Goal: Task Accomplishment & Management: Manage account settings

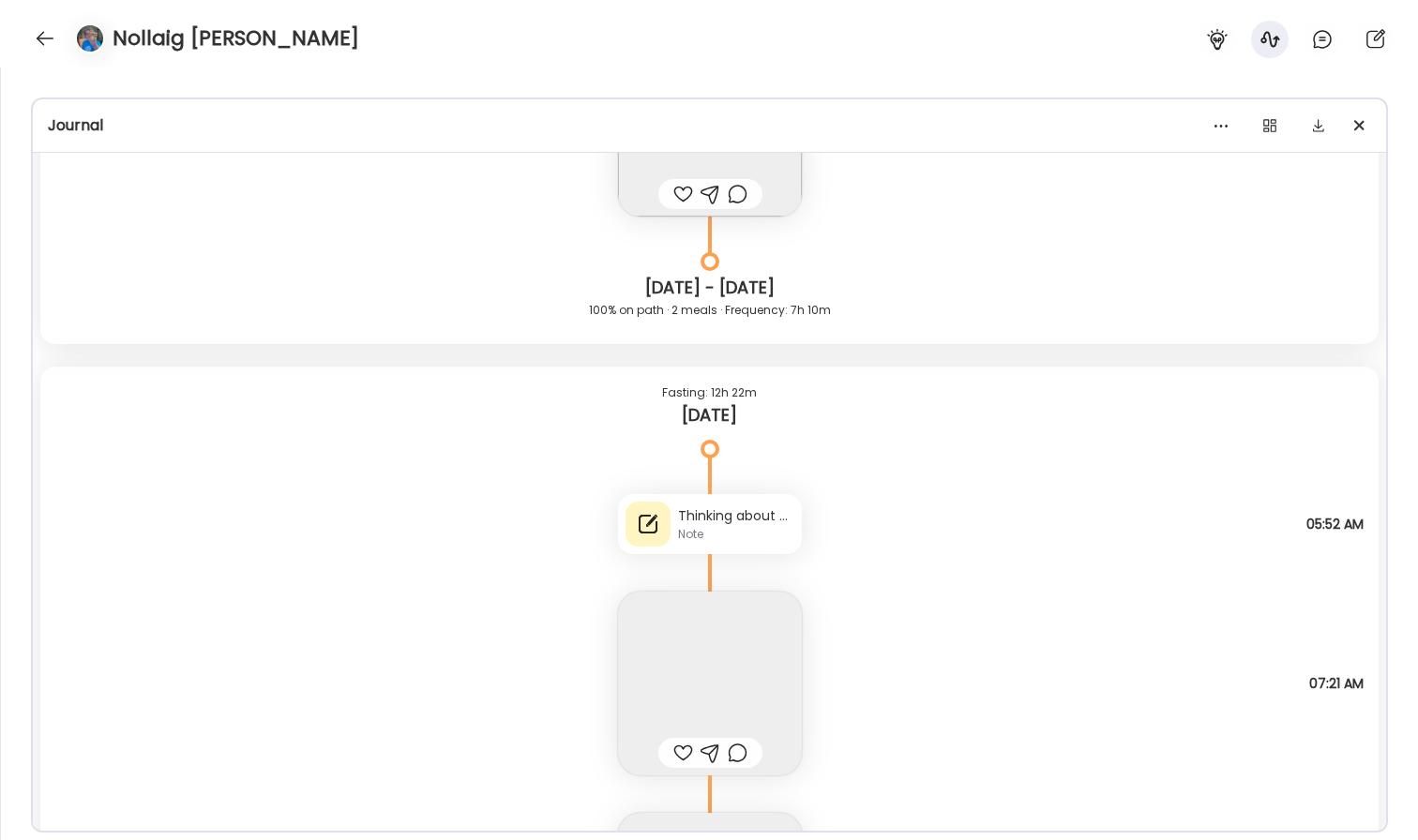
scroll to position [37636, 0]
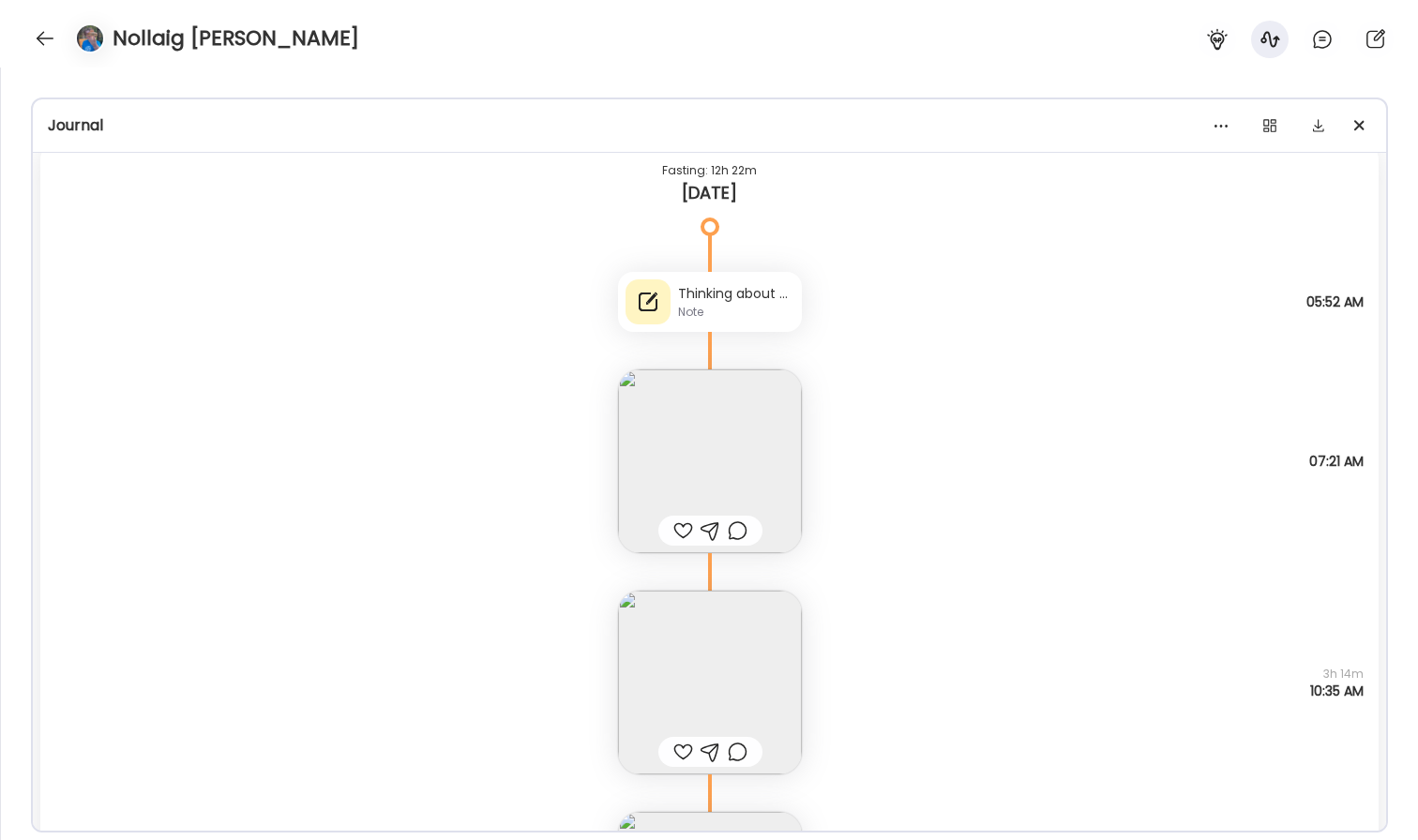
click at [715, 298] on div "Thinking about weighing" at bounding box center [737, 294] width 116 height 20
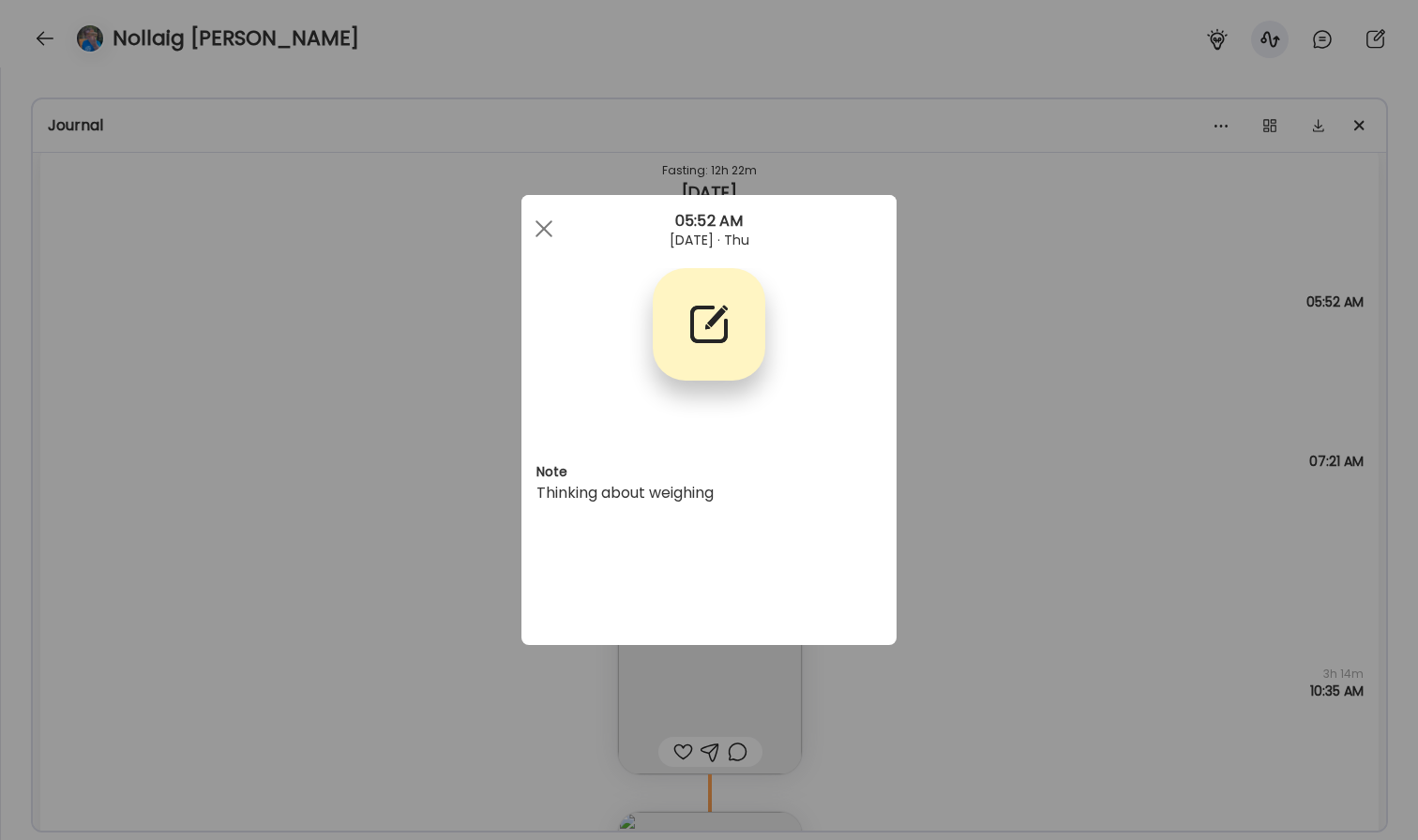
click at [1028, 344] on div "Ate Coach Dashboard Wahoo! It’s official Take a moment to set up your Coach Pro…" at bounding box center [709, 420] width 1418 height 840
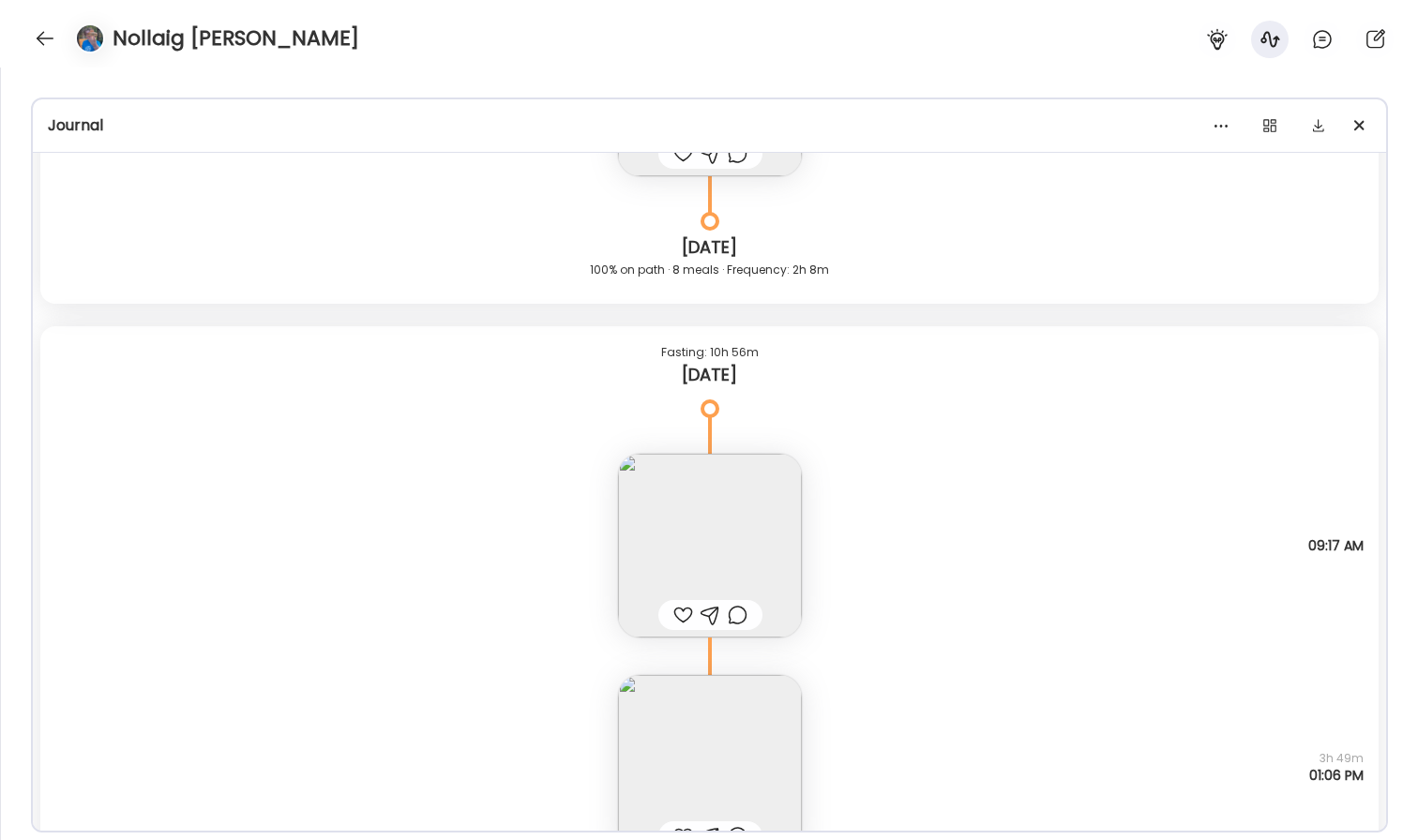
scroll to position [40111, 0]
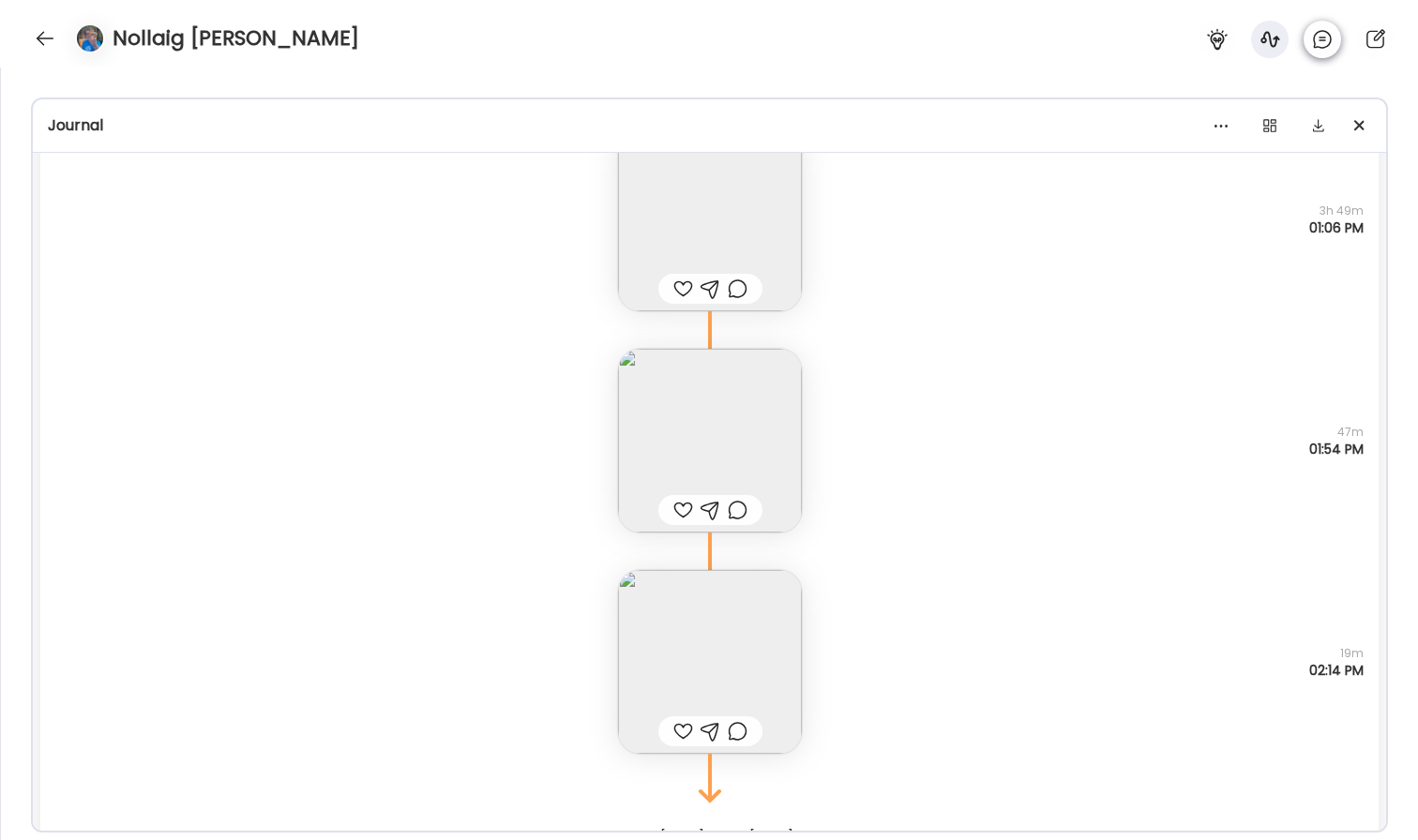
click at [1312, 34] on icon at bounding box center [1322, 39] width 23 height 23
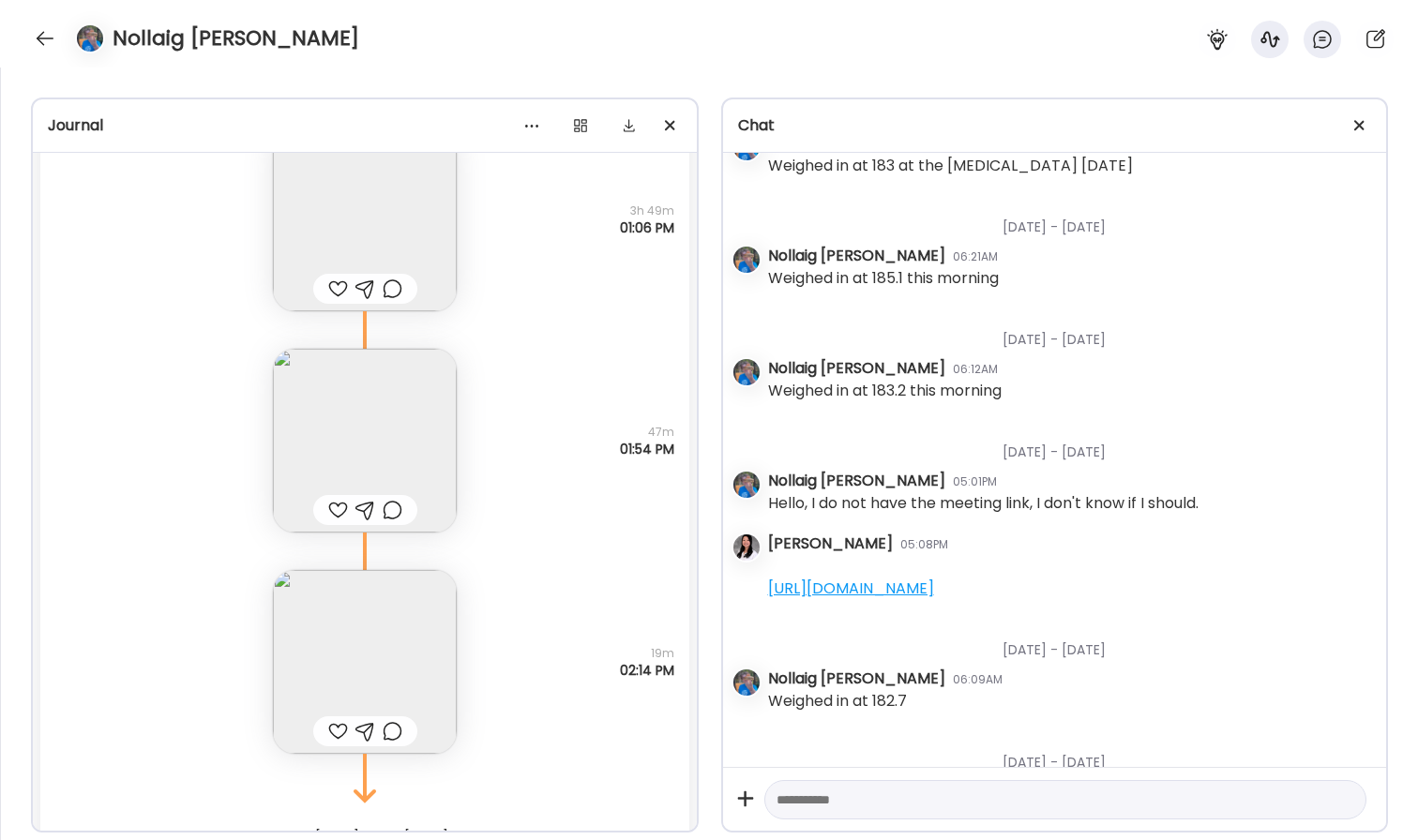
scroll to position [844, 0]
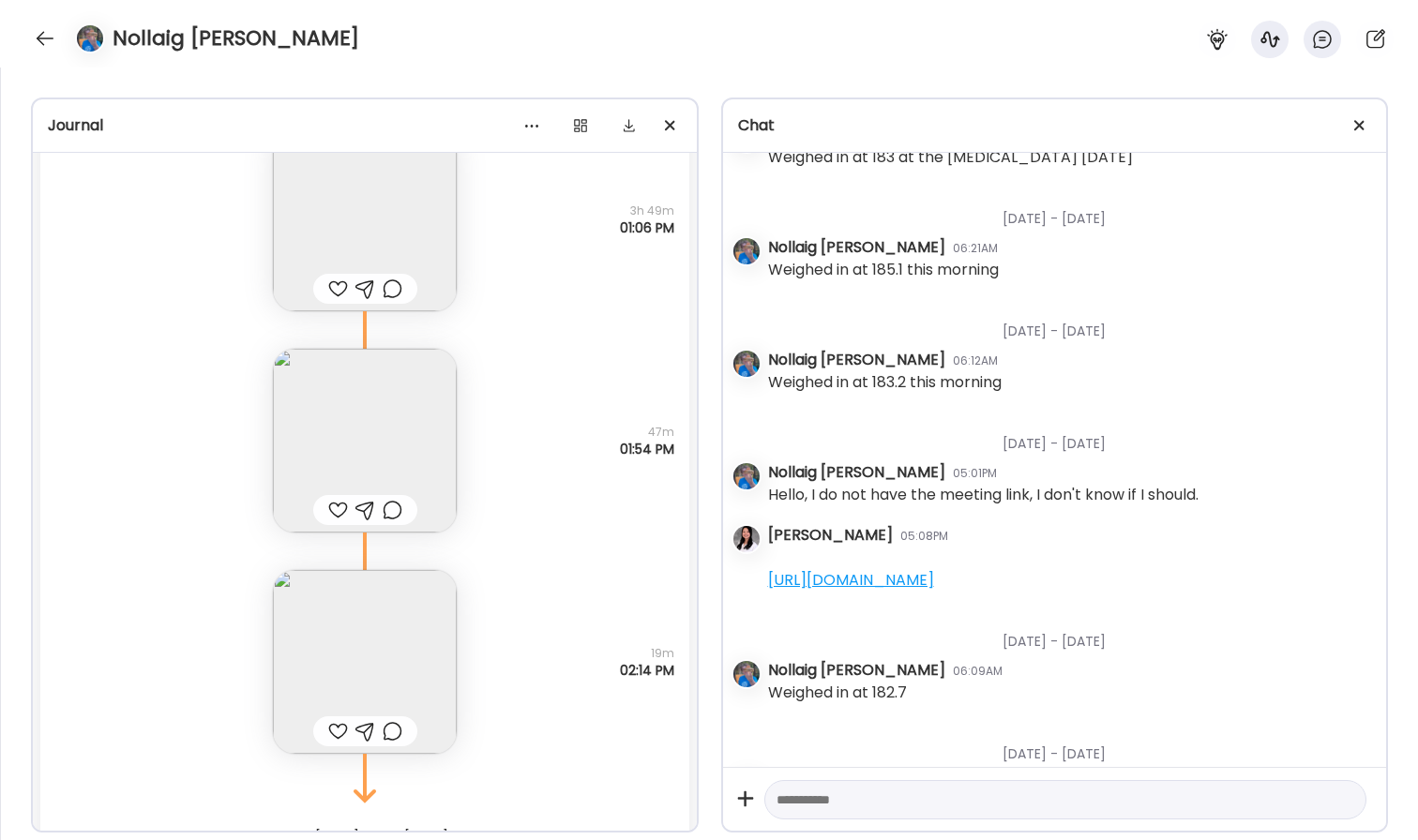
click at [524, 359] on div "Note not added Questions not answered 47m 01:54 PM" at bounding box center [365, 422] width 649 height 222
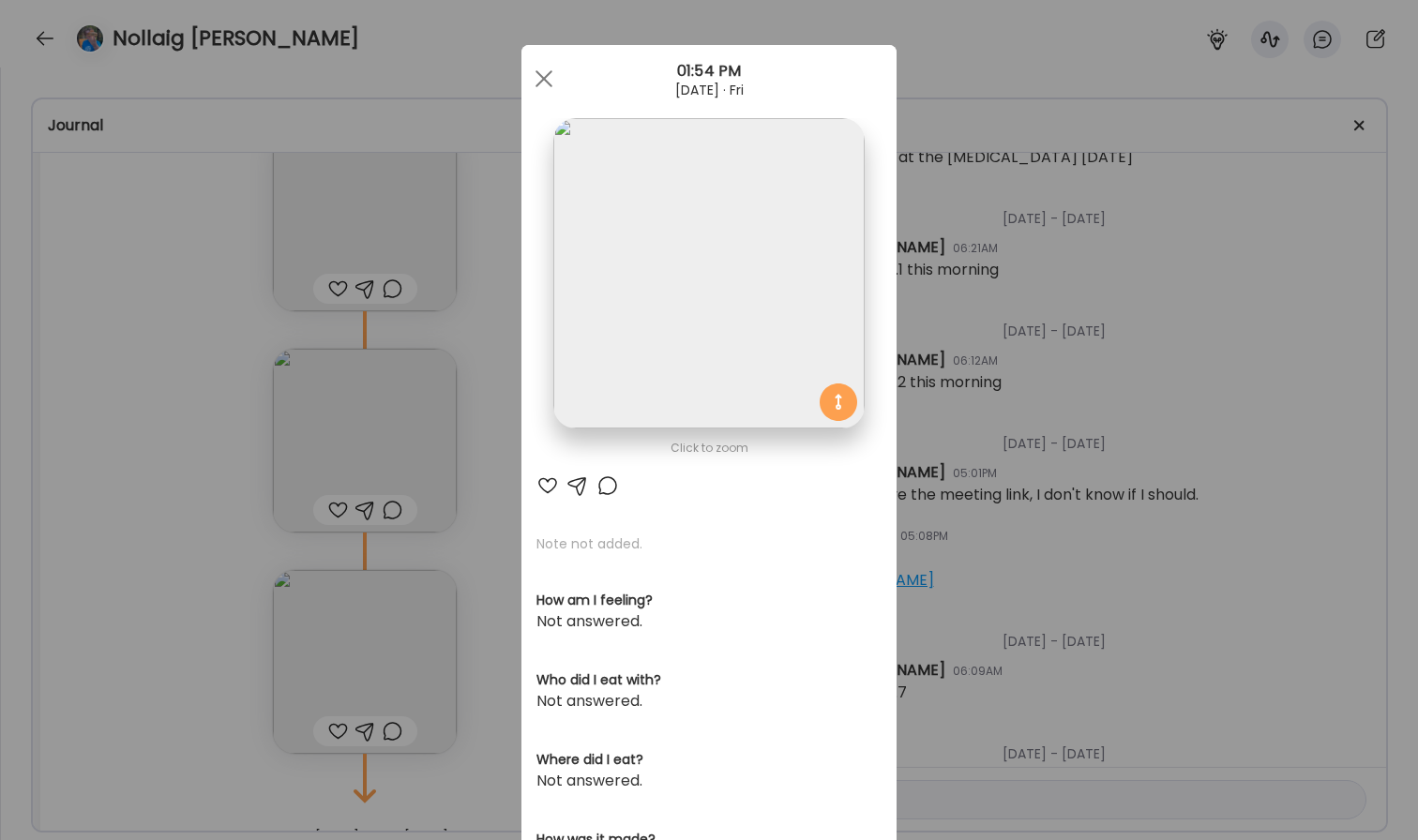
click at [470, 325] on div "Ate Coach Dashboard Wahoo! It’s official Take a moment to set up your Coach Pro…" at bounding box center [709, 420] width 1418 height 840
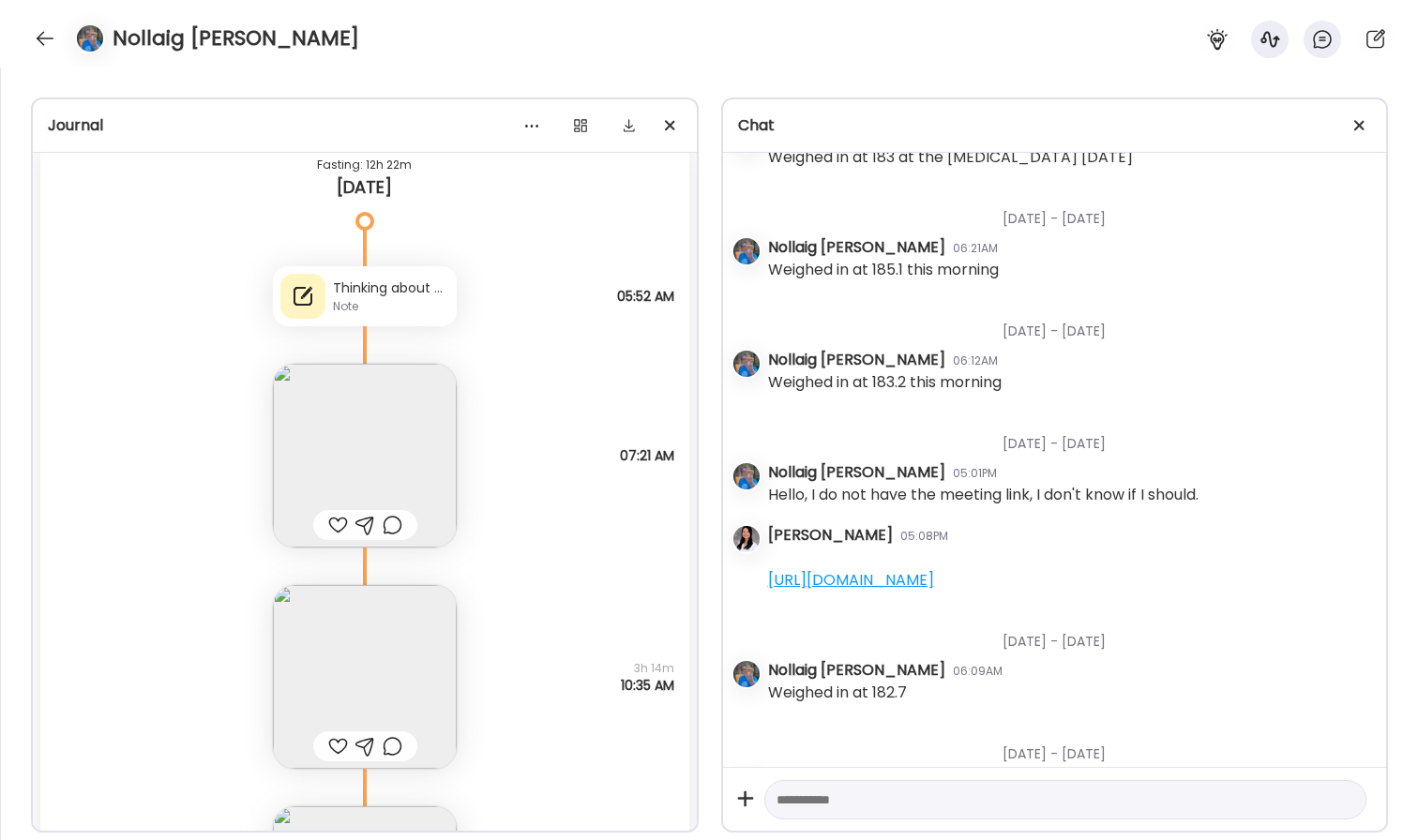
scroll to position [37640, 0]
click at [394, 288] on div "Thinking about weighing" at bounding box center [391, 290] width 116 height 20
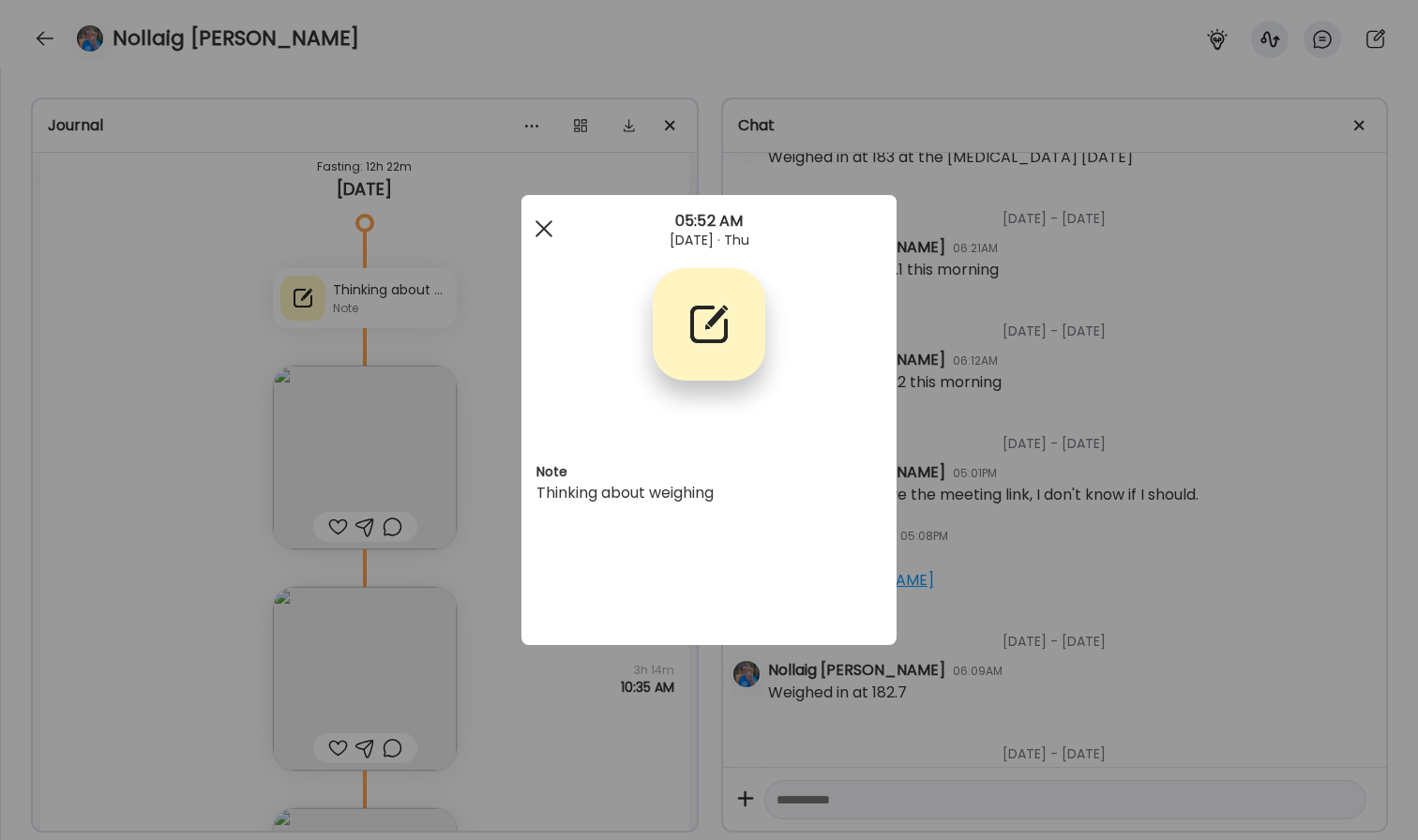
click at [543, 232] on div at bounding box center [544, 229] width 37 height 37
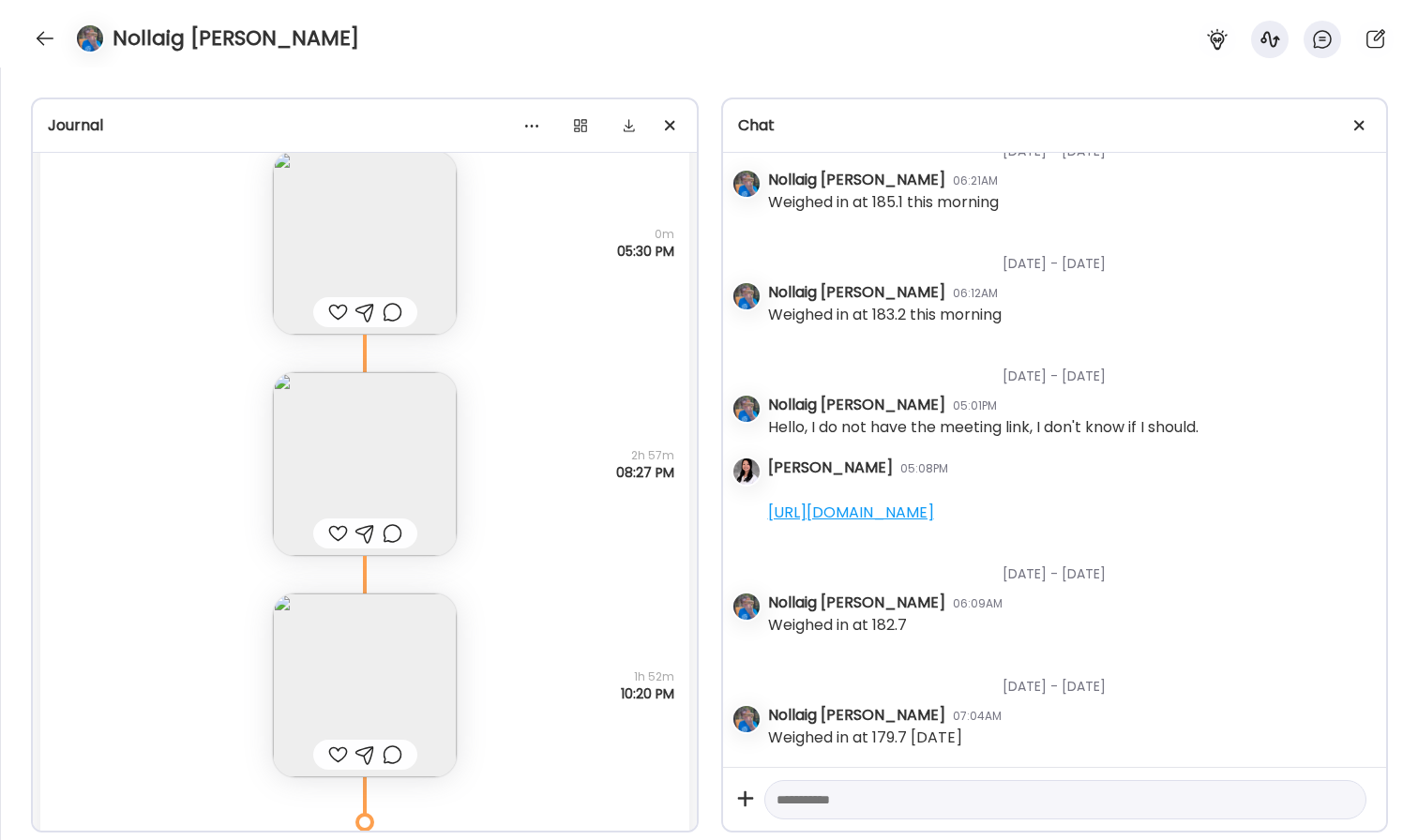
scroll to position [38953, 0]
click at [369, 662] on img at bounding box center [365, 695] width 183 height 183
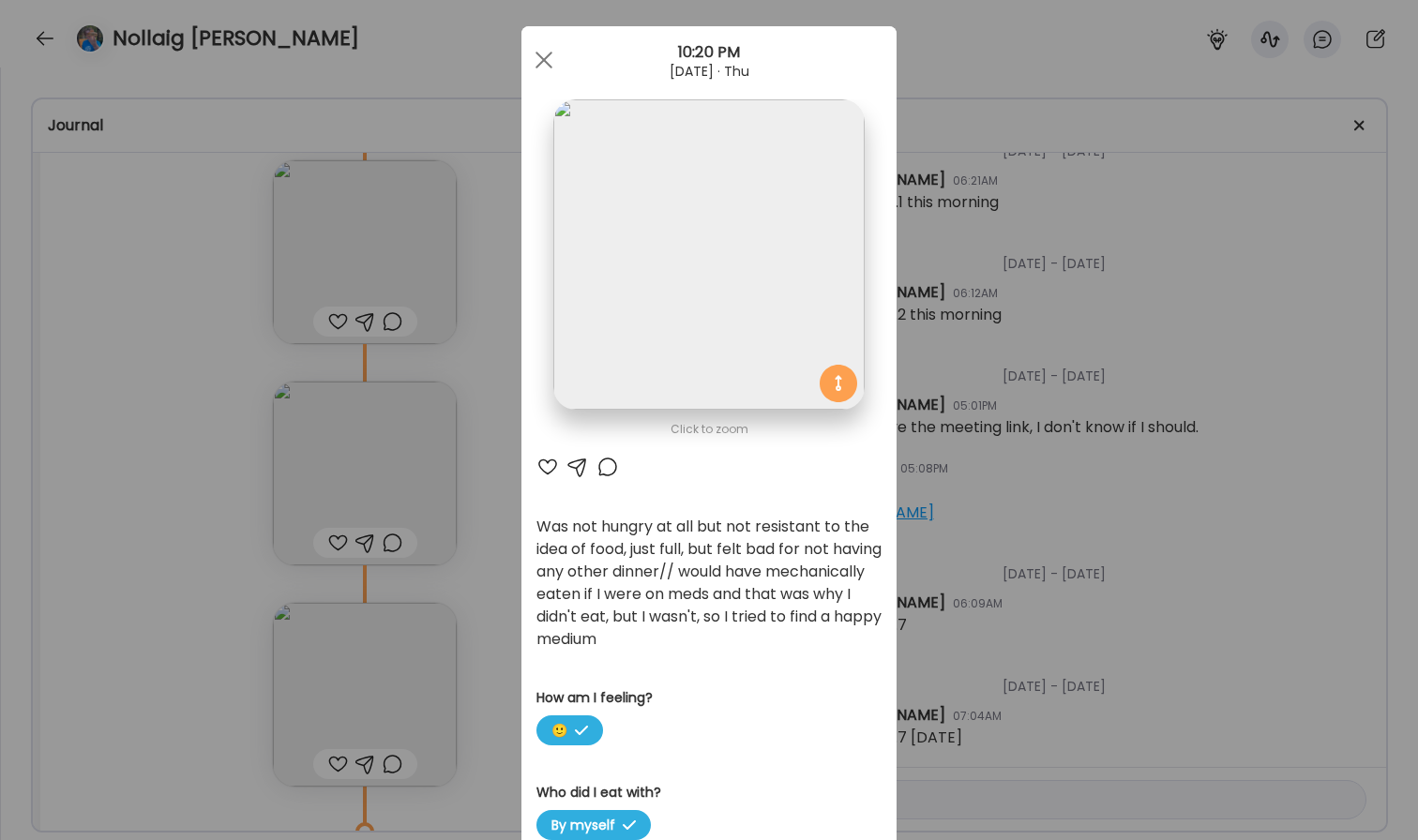
scroll to position [26, 0]
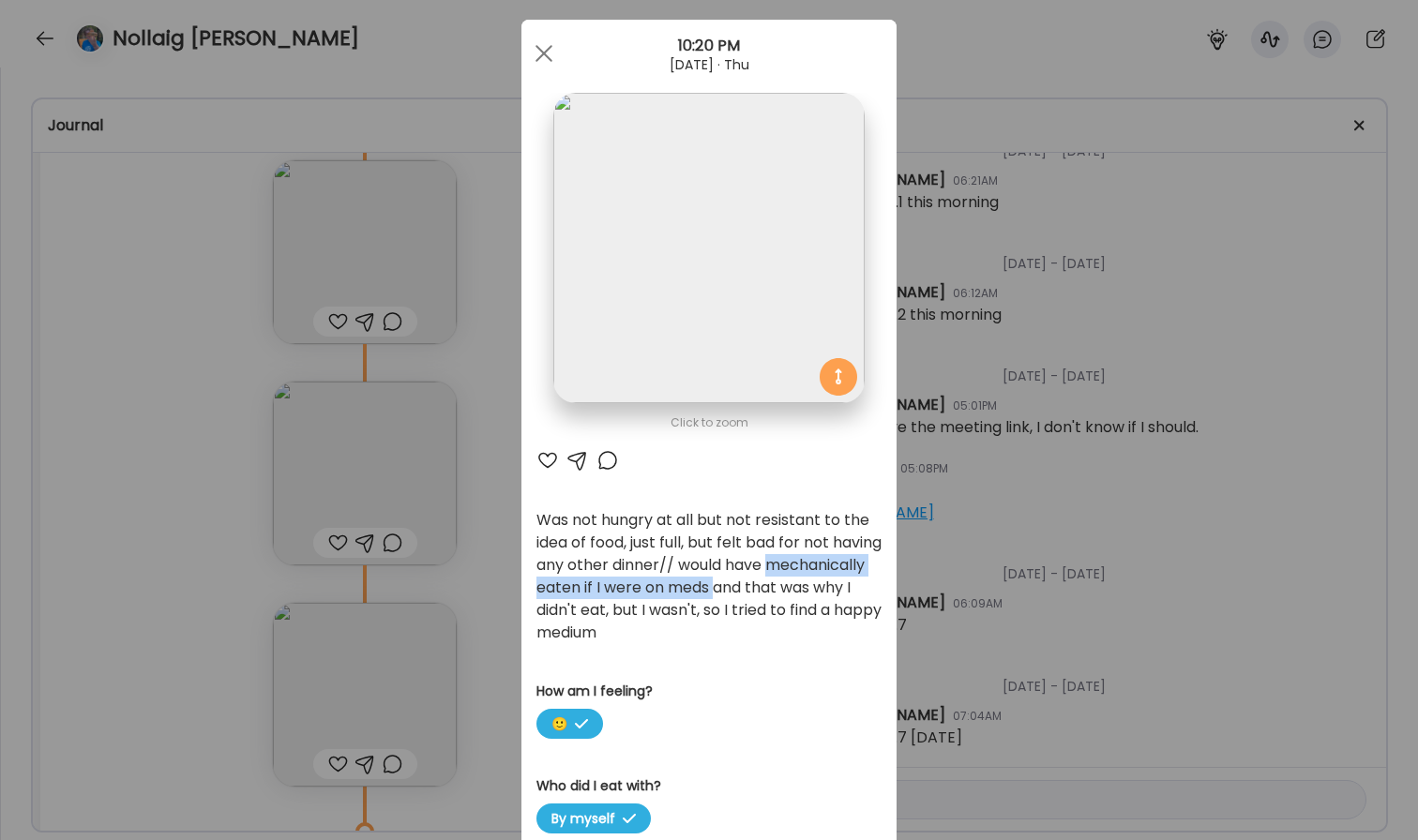
drag, startPoint x: 537, startPoint y: 593, endPoint x: 819, endPoint y: 593, distance: 282.0
click at [819, 593] on div "Was not hungry at all but not resistant to the idea of food, just full, but fel…" at bounding box center [709, 577] width 345 height 135
click at [1100, 305] on div "Ate Coach Dashboard Wahoo! It’s official Take a moment to set up your Coach Pro…" at bounding box center [709, 420] width 1418 height 840
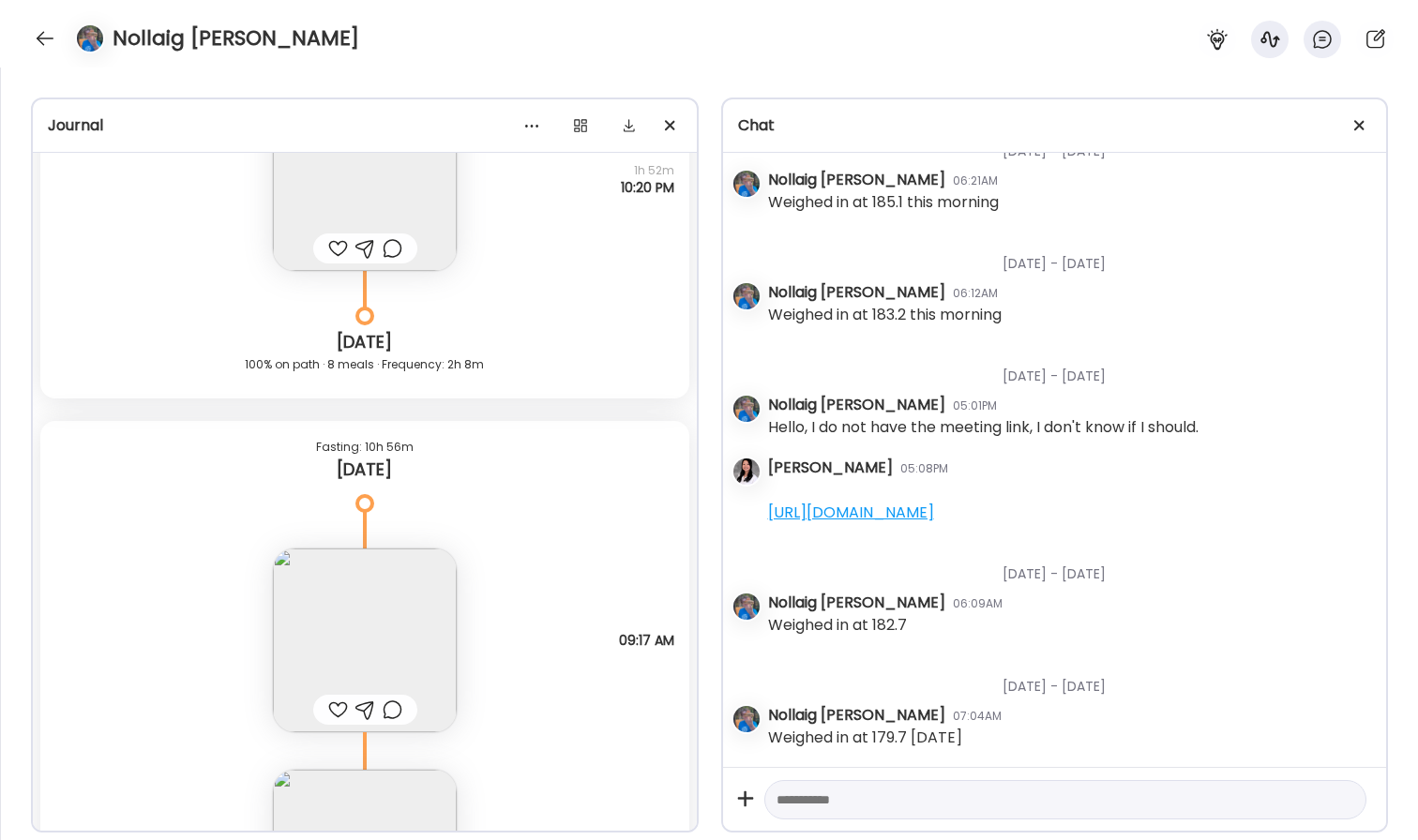
scroll to position [39415, 0]
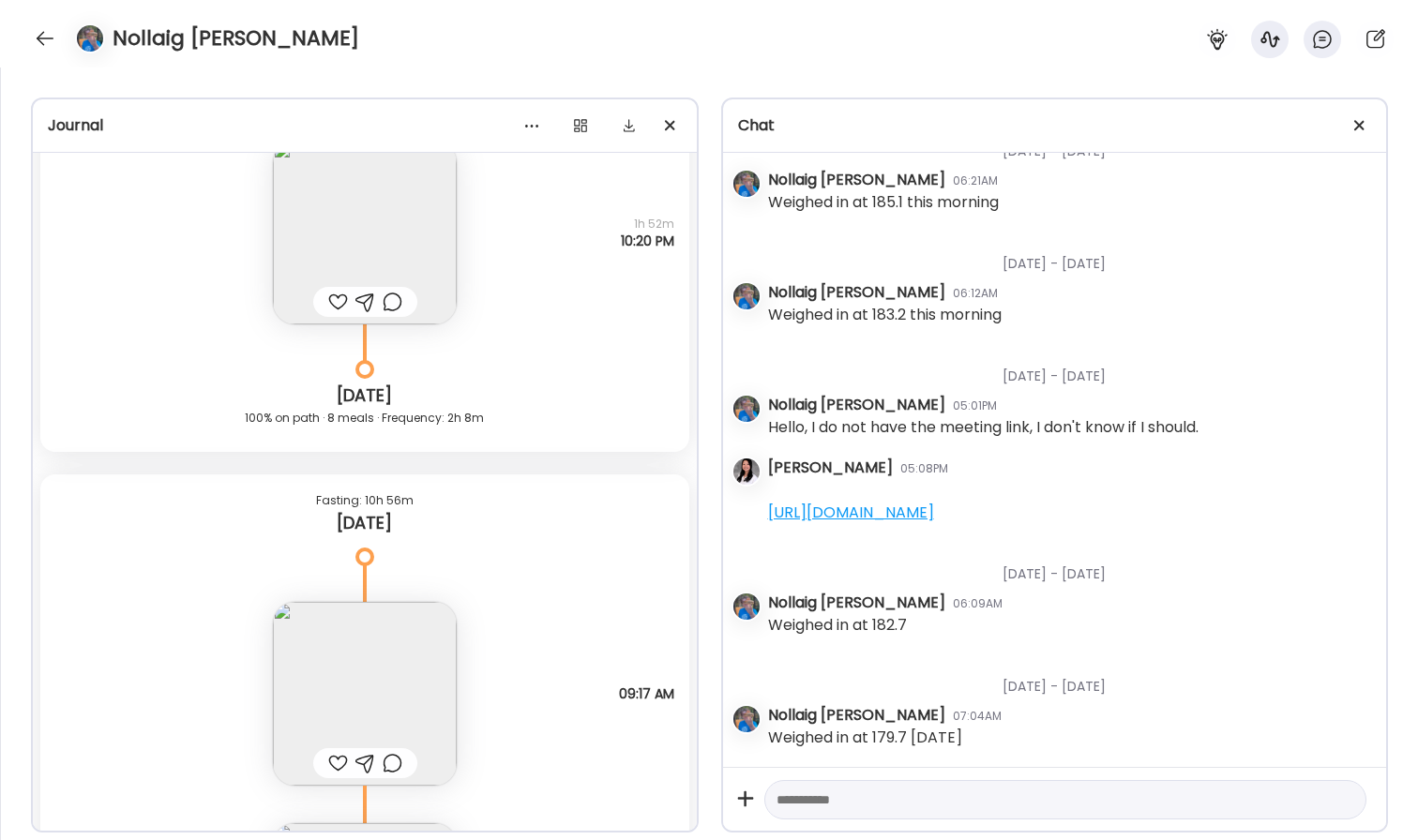
click at [429, 253] on img at bounding box center [365, 233] width 183 height 183
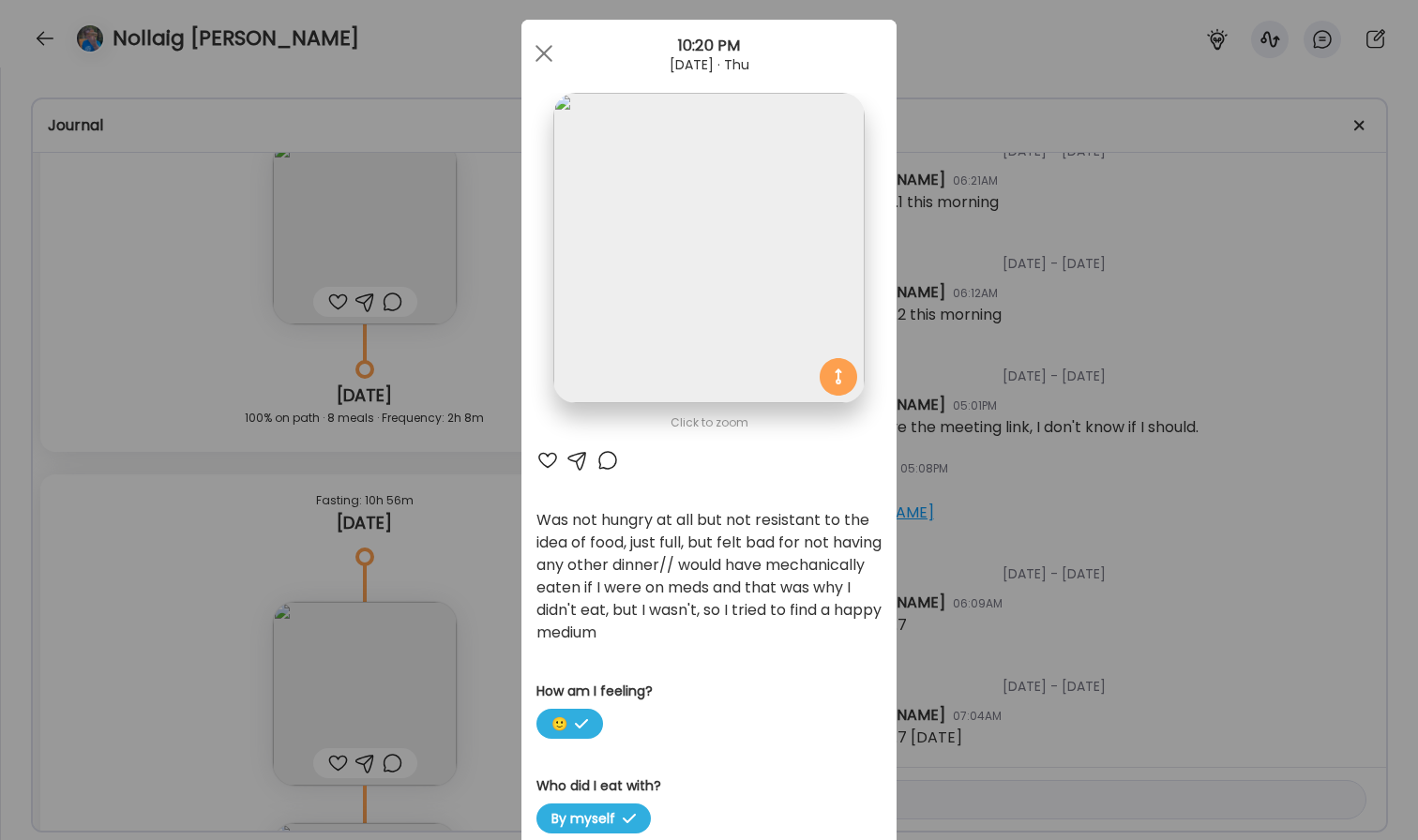
click at [702, 192] on img at bounding box center [708, 247] width 311 height 311
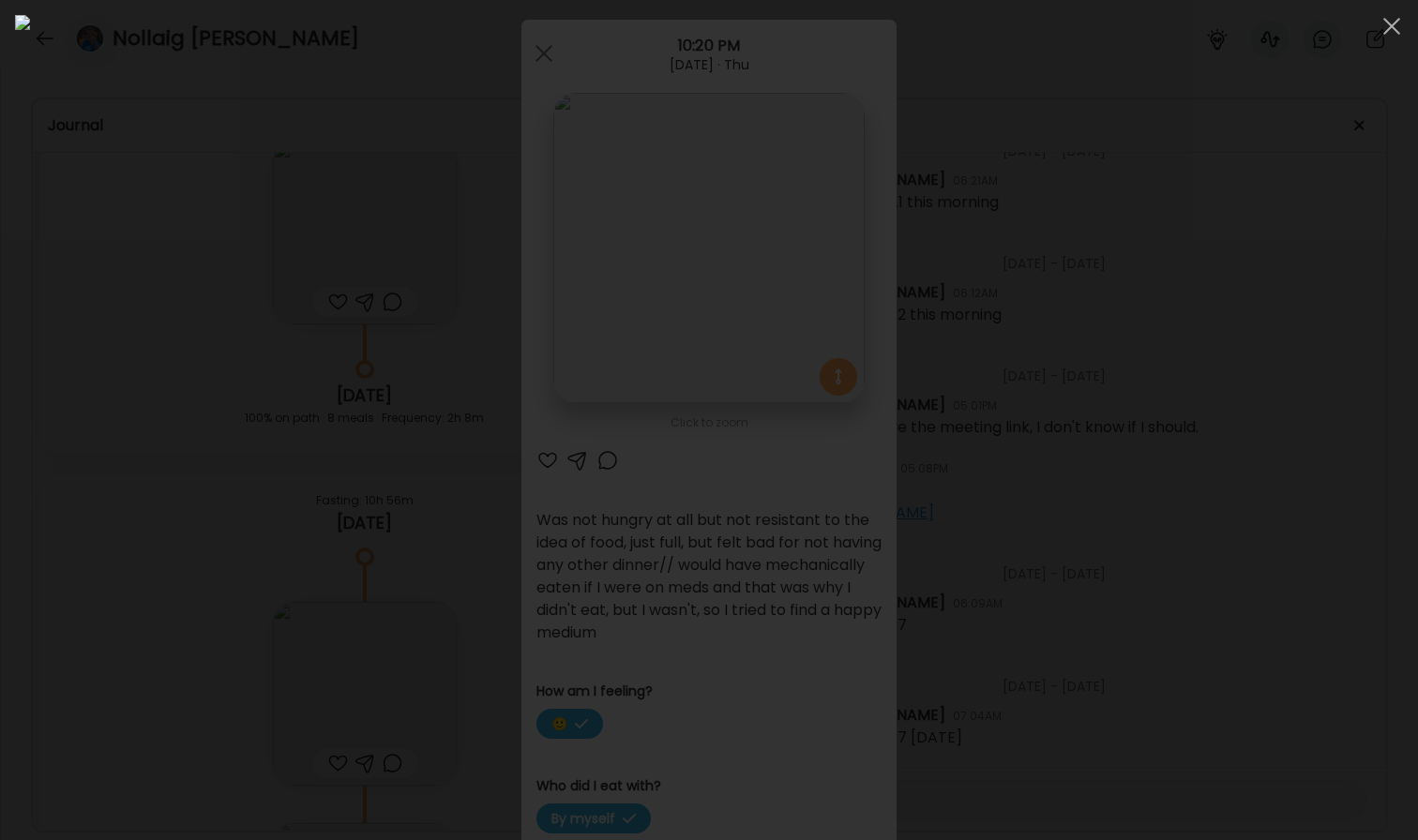
click at [241, 411] on div at bounding box center [709, 420] width 1388 height 810
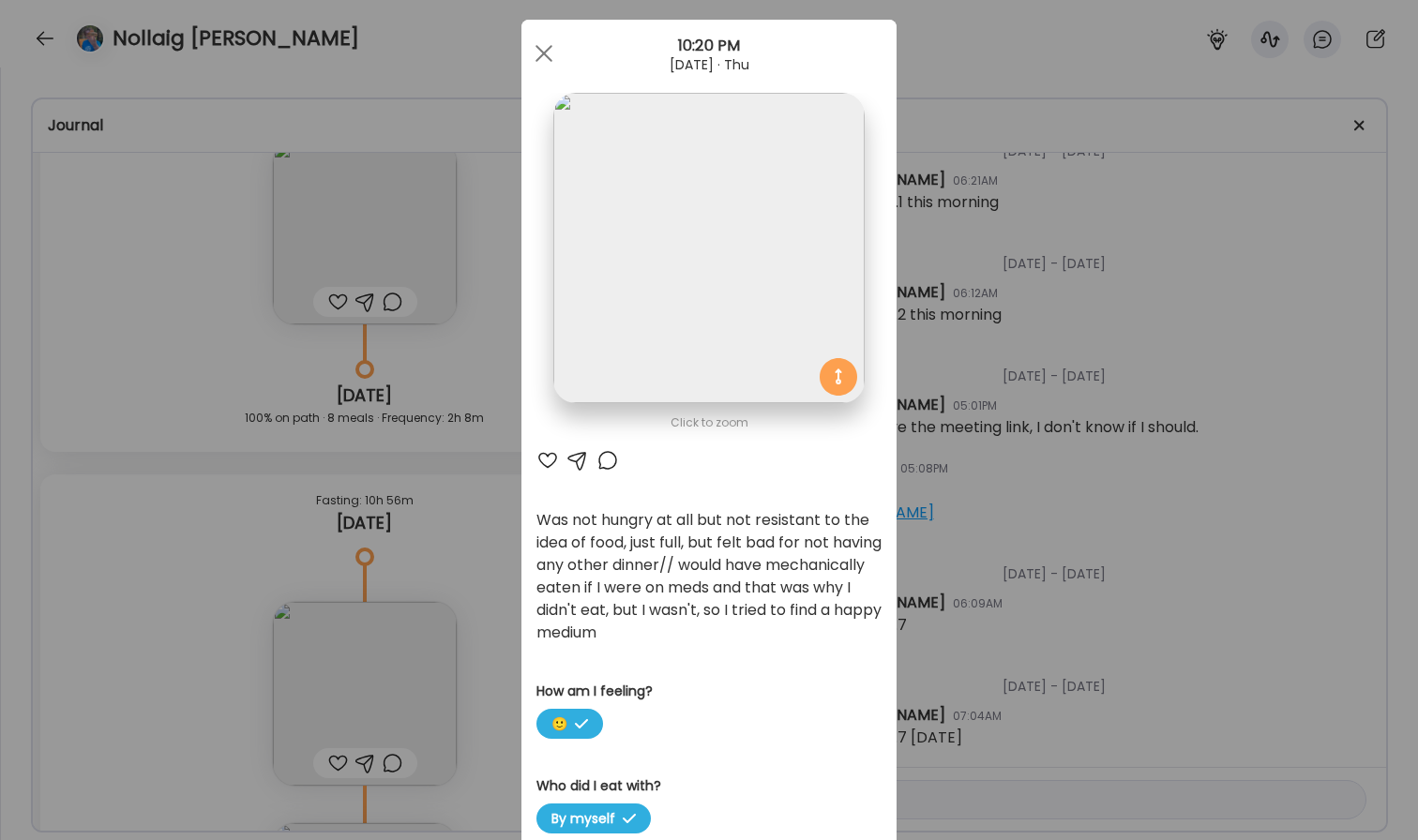
click at [1021, 385] on div "Ate Coach Dashboard Wahoo! It’s official Take a moment to set up your Coach Pro…" at bounding box center [709, 420] width 1418 height 840
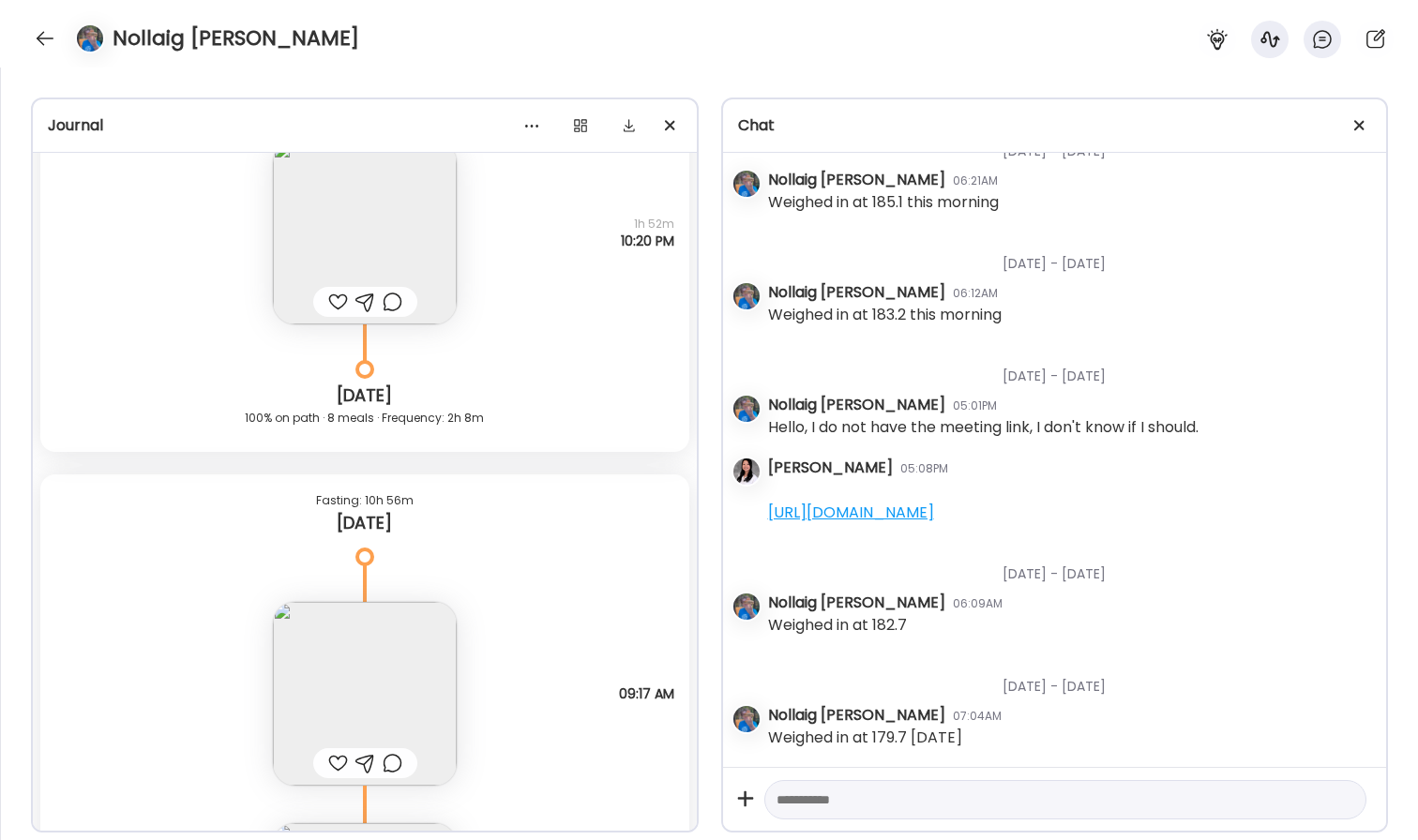
scroll to position [26, 0]
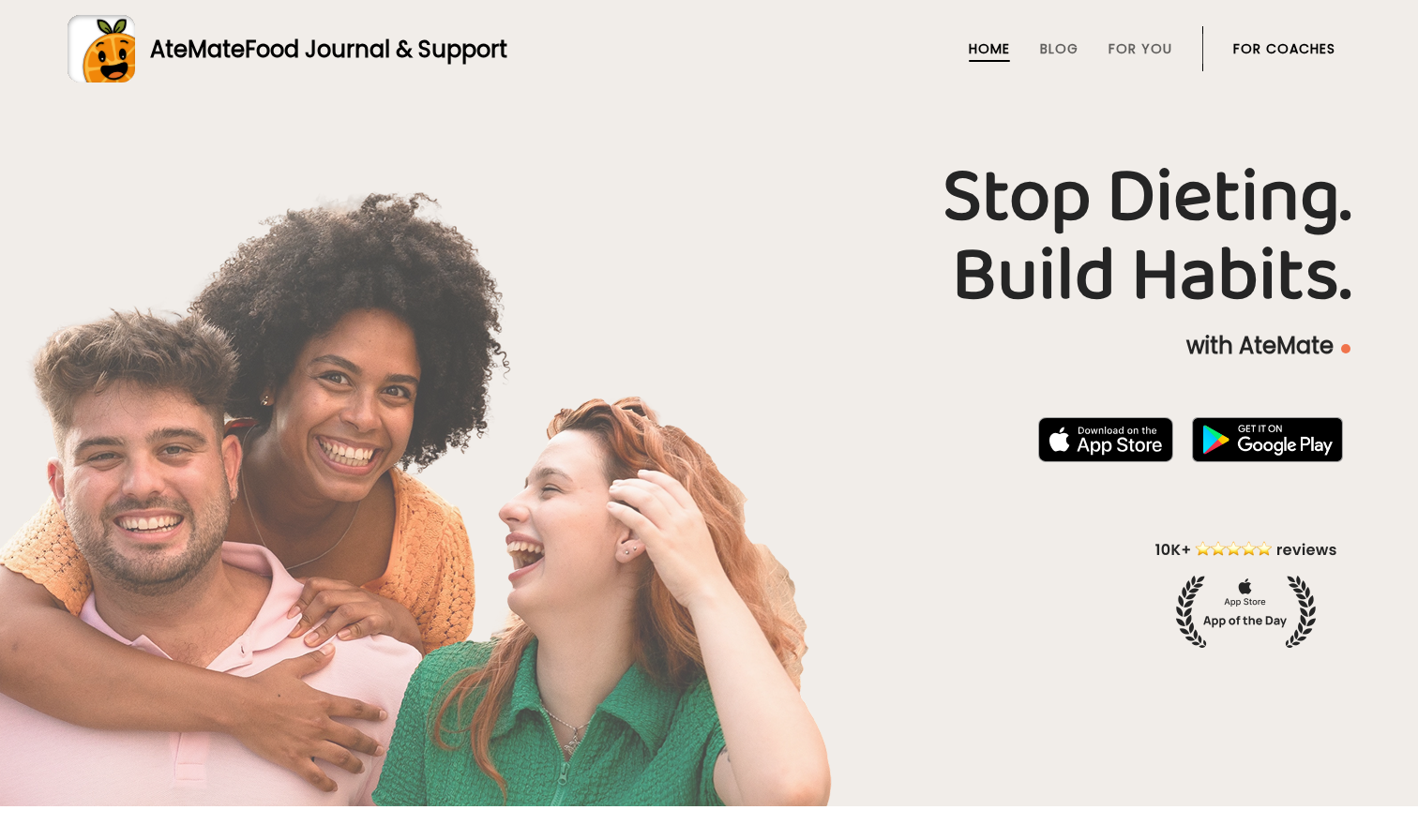
click at [1135, 58] on li "For You" at bounding box center [1140, 49] width 64 height 45
click at [1146, 52] on link "For You" at bounding box center [1140, 48] width 64 height 15
